Goal: Information Seeking & Learning: Learn about a topic

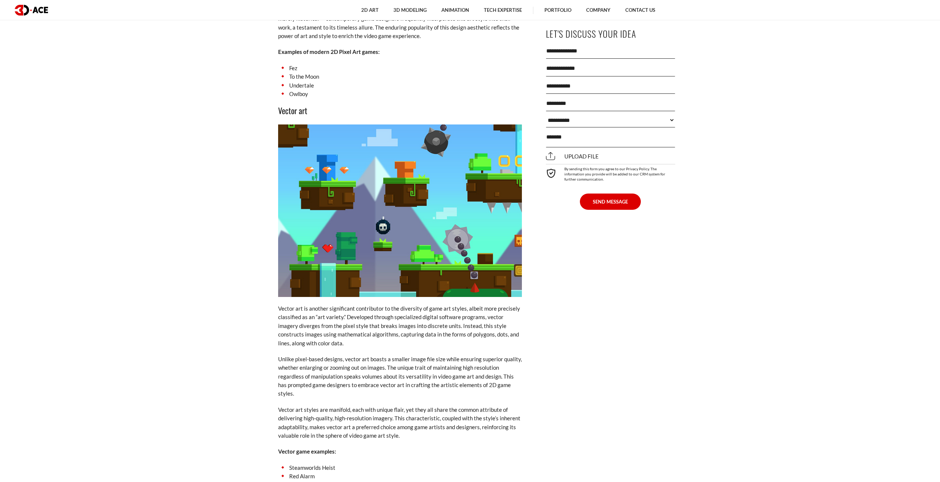
scroll to position [1885, 0]
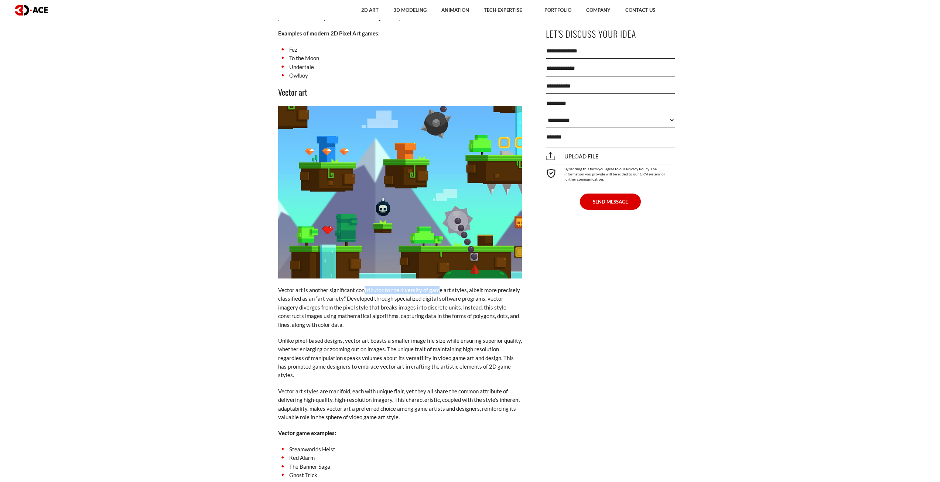
drag, startPoint x: 410, startPoint y: 282, endPoint x: 442, endPoint y: 281, distance: 31.8
click at [440, 286] on p "Vector art is another significant contributor to the diversity of game art styl…" at bounding box center [400, 307] width 244 height 43
click at [442, 286] on p "Vector art is another significant contributor to the diversity of game art styl…" at bounding box center [400, 307] width 244 height 43
drag, startPoint x: 454, startPoint y: 284, endPoint x: 391, endPoint y: 282, distance: 63.2
click at [408, 286] on p "Vector art is another significant contributor to the diversity of game art styl…" at bounding box center [400, 307] width 244 height 43
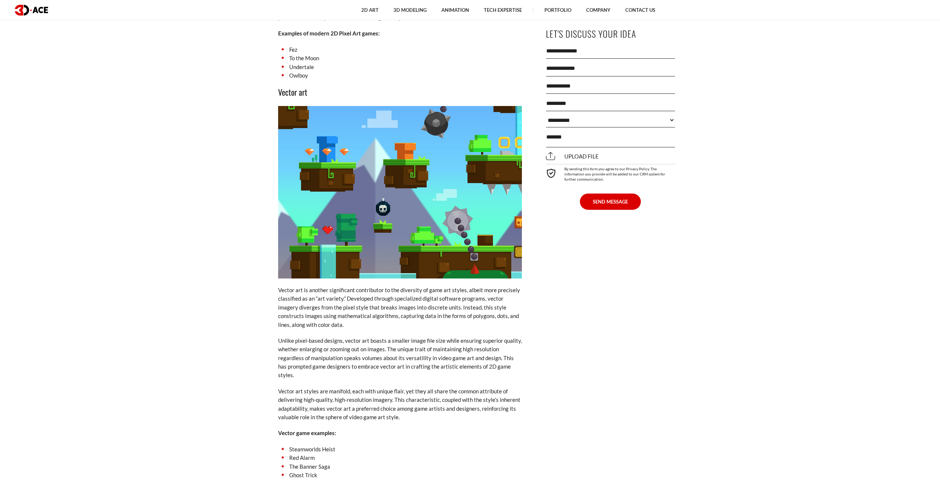
click at [385, 286] on p "Vector art is another significant contributor to the diversity of game art styl…" at bounding box center [400, 307] width 244 height 43
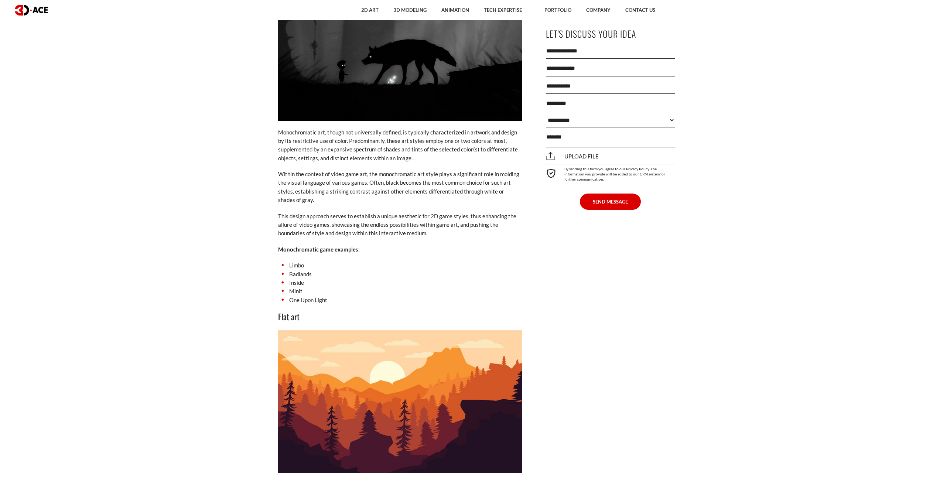
scroll to position [3252, 0]
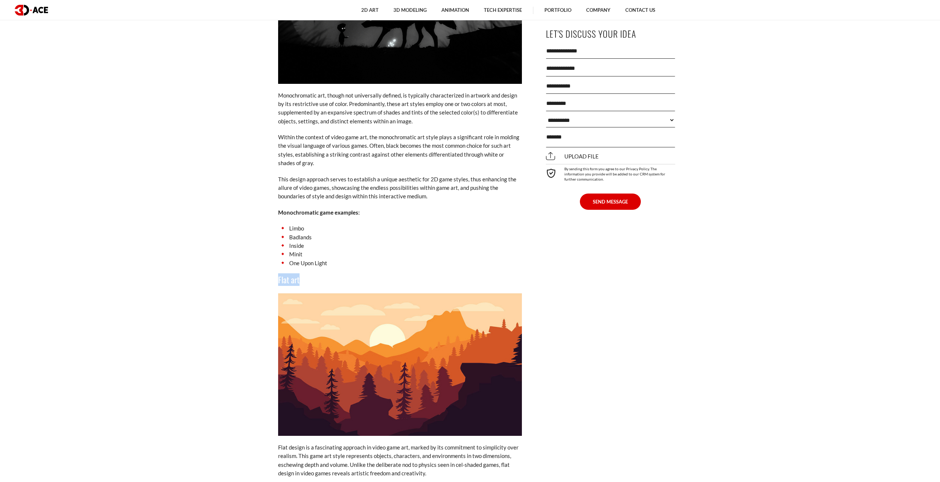
drag, startPoint x: 298, startPoint y: 262, endPoint x: 259, endPoint y: 259, distance: 39.6
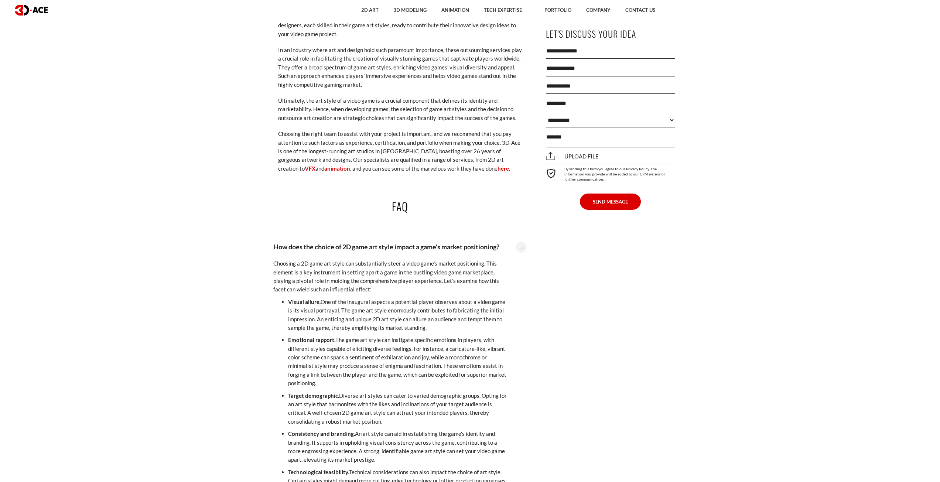
scroll to position [4878, 0]
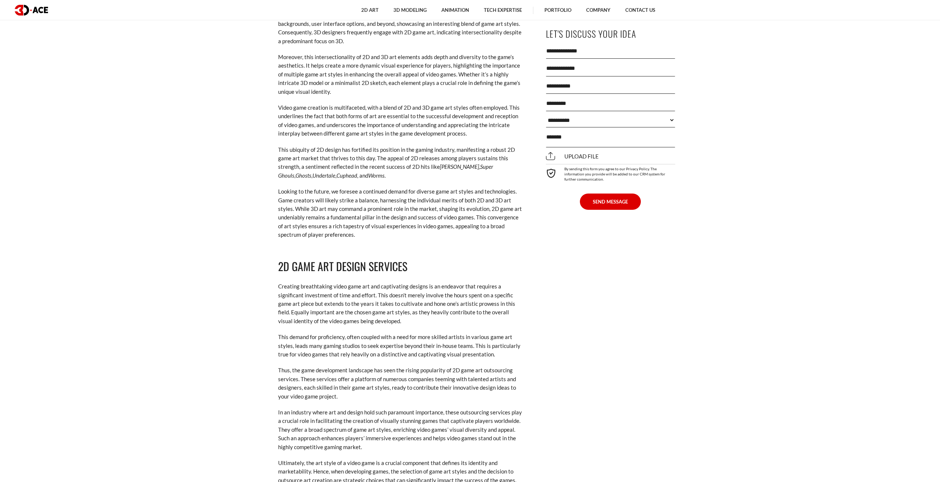
scroll to position [4693, 0]
